Goal: Use online tool/utility

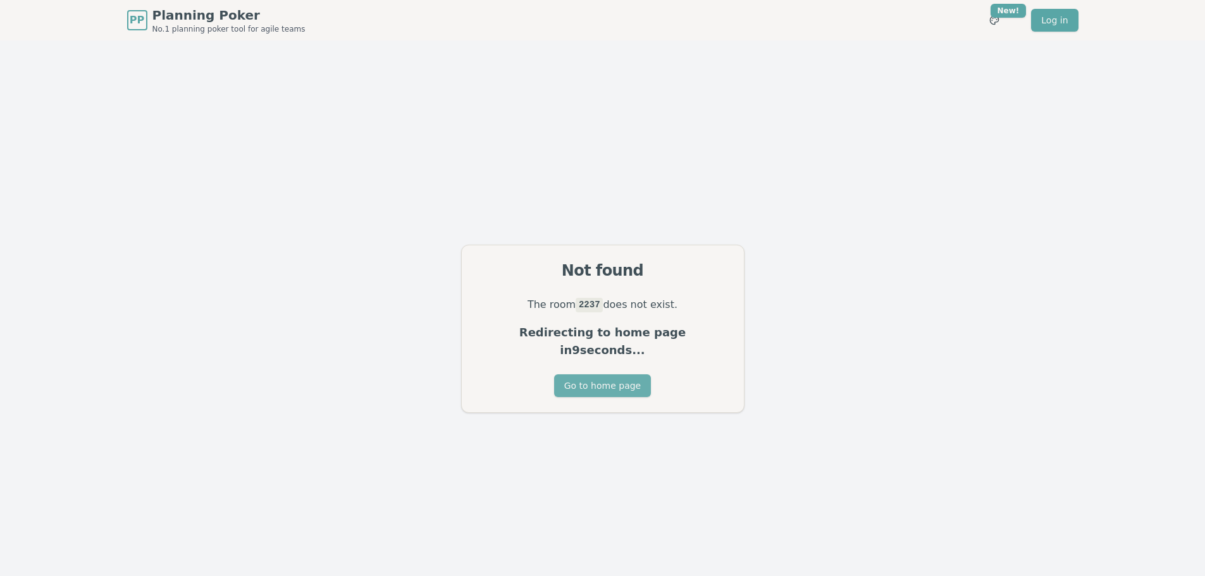
click at [600, 376] on button "Go to home page" at bounding box center [602, 386] width 97 height 23
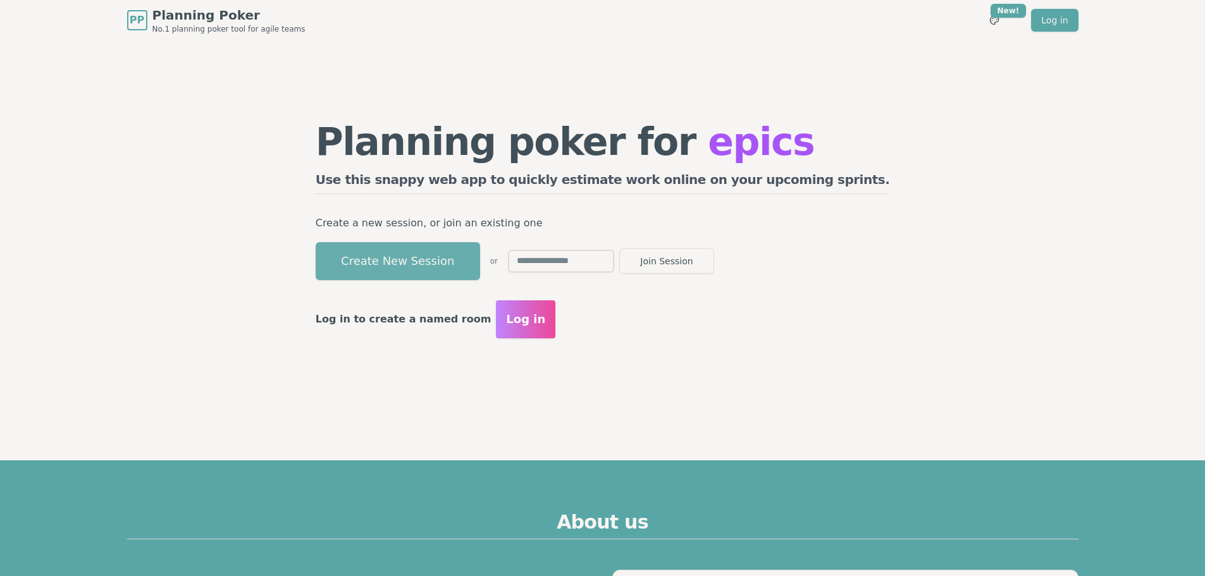
click at [431, 266] on button "Create New Session" at bounding box center [398, 261] width 164 height 38
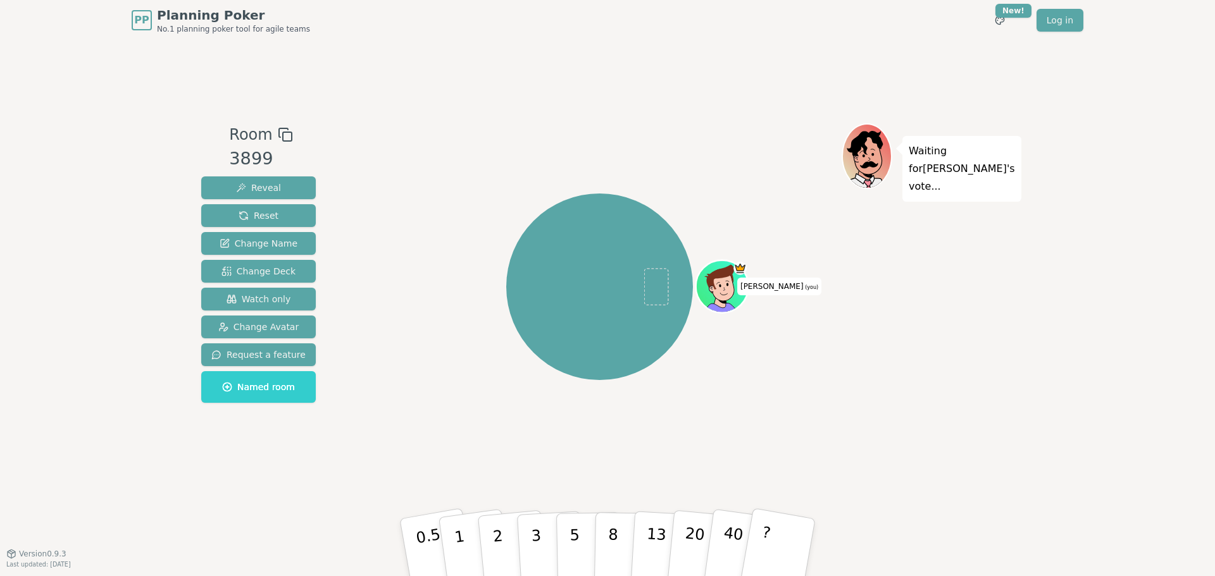
click at [953, 234] on div "Waiting for [PERSON_NAME] 's vote..." at bounding box center [929, 297] width 177 height 348
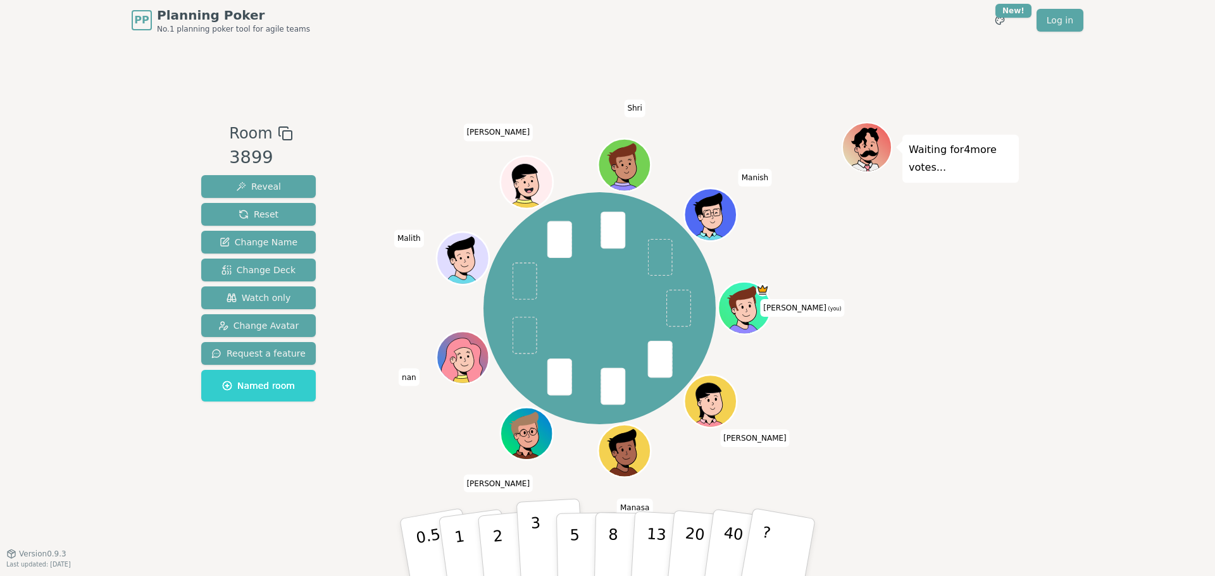
click at [531, 542] on p "3" at bounding box center [537, 548] width 14 height 69
click at [1005, 349] on div "Waiting for 3 more votes..." at bounding box center [929, 297] width 177 height 350
click at [275, 183] on span "Reveal" at bounding box center [258, 186] width 45 height 13
